Goal: Find specific page/section: Find specific page/section

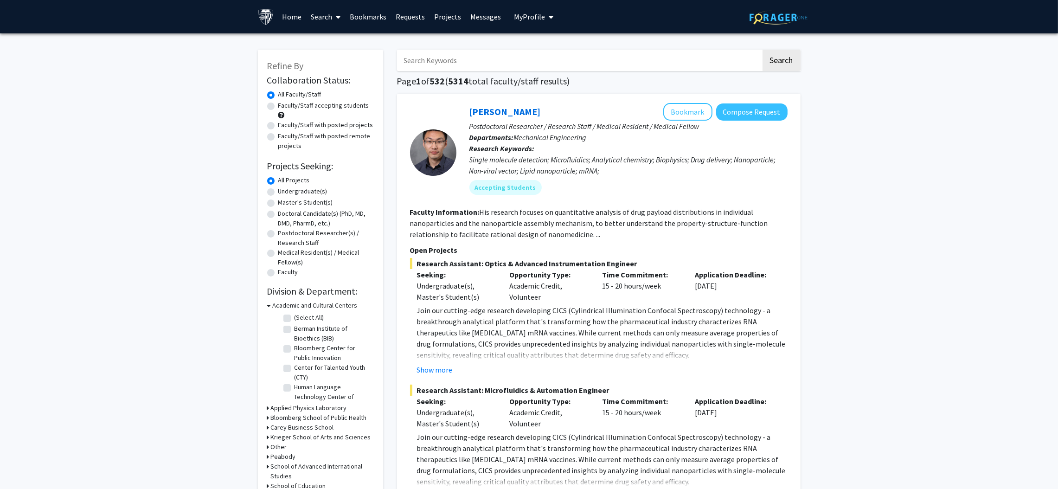
click at [552, 68] on input "Search Keywords" at bounding box center [579, 60] width 364 height 21
type input "[PERSON_NAME]"
click at [762, 50] on button "Search" at bounding box center [781, 60] width 38 height 21
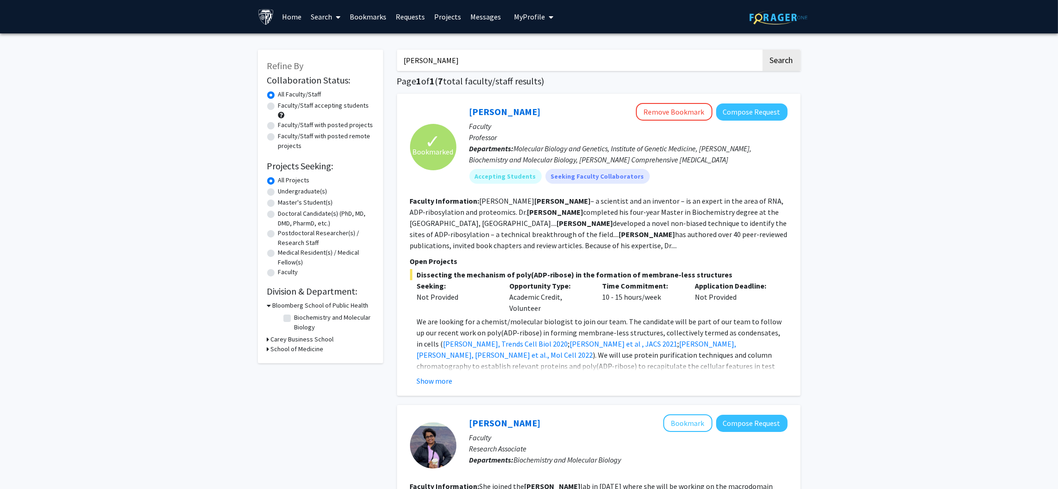
click at [510, 103] on div "[PERSON_NAME] Remove Bookmark Compose Request" at bounding box center [628, 112] width 318 height 18
click at [527, 113] on link "[PERSON_NAME]" at bounding box center [504, 112] width 71 height 12
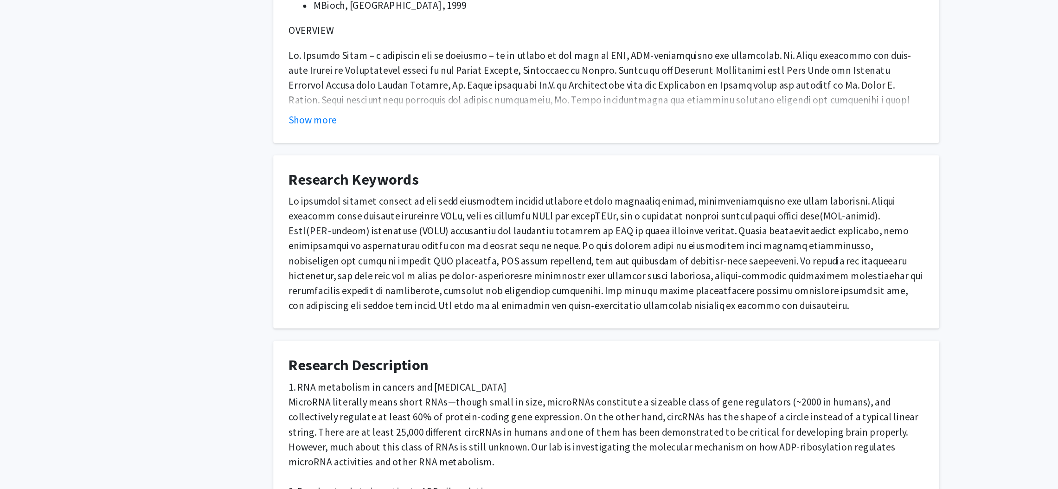
scroll to position [308, 0]
